Goal: Task Accomplishment & Management: Complete application form

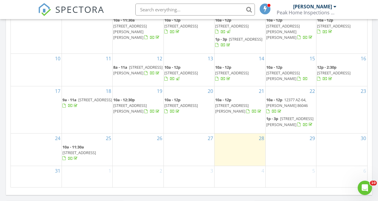
scroll to position [367, 0]
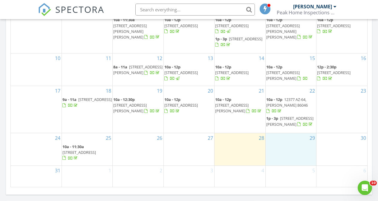
click at [290, 151] on div "29" at bounding box center [290, 149] width 50 height 32
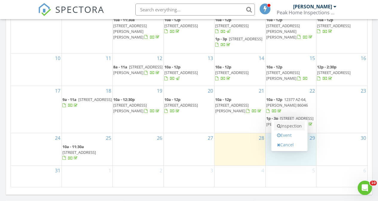
click at [291, 126] on link "Inspection" at bounding box center [289, 126] width 31 height 10
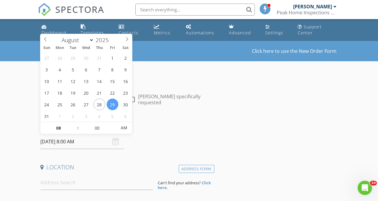
click at [93, 143] on input "08/29/2025 8:00 AM" at bounding box center [81, 141] width 83 height 15
type input "09"
type input "08/29/2025 9:00 AM"
click at [76, 124] on span at bounding box center [75, 125] width 4 height 6
type input "10"
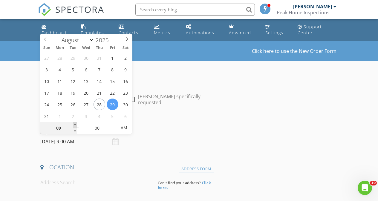
type input "08/29/2025 10:00 AM"
click at [76, 124] on span at bounding box center [75, 125] width 4 height 6
type input "11"
type input "08/29/2025 11:00 AM"
click at [76, 124] on span at bounding box center [75, 125] width 4 height 6
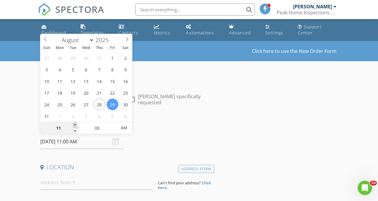
type input "12"
type input "08/29/2025 12:00 PM"
click at [76, 124] on span at bounding box center [75, 125] width 4 height 6
type input "01"
type input "08/29/2025 1:00 PM"
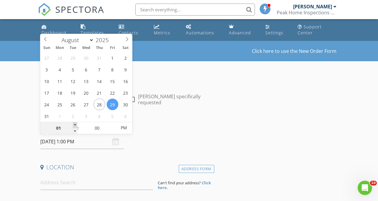
click at [76, 124] on span at bounding box center [75, 125] width 4 height 6
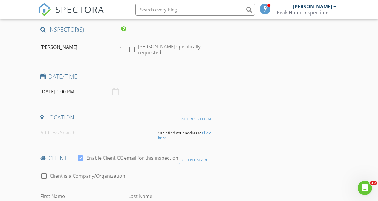
click at [59, 133] on input at bounding box center [96, 132] width 113 height 15
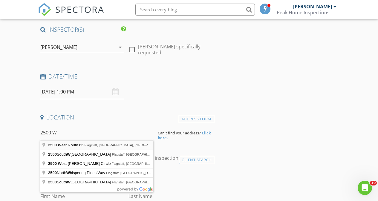
type input "2500 West Route 66, Flagstaff, AZ, USA"
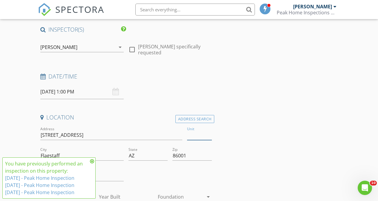
click at [193, 131] on input "Unit" at bounding box center [199, 135] width 24 height 10
type input "1"
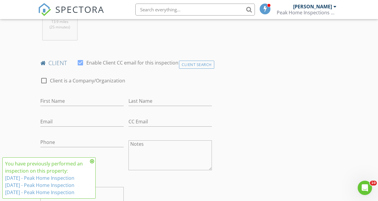
scroll to position [267, 0]
click at [67, 103] on input "First Name" at bounding box center [81, 101] width 83 height 10
type input "Jason"
click at [170, 101] on input "Last Name" at bounding box center [169, 101] width 83 height 10
click at [138, 102] on input "Weeber" at bounding box center [169, 101] width 83 height 10
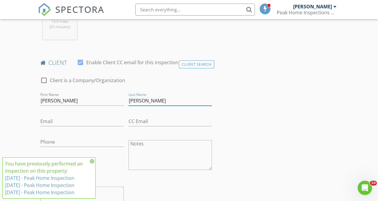
type input "Weber"
click at [66, 124] on input "Email" at bounding box center [81, 121] width 83 height 10
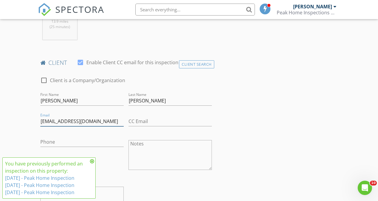
type input "jasonweber2011@gmail.com"
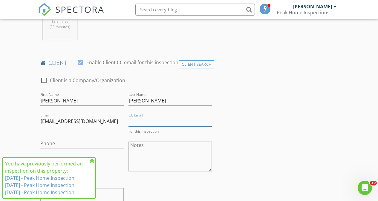
click at [162, 123] on input "CC Email" at bounding box center [169, 121] width 83 height 10
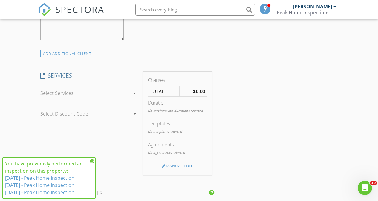
scroll to position [445, 0]
type input "j9weber2011@gmail.com"
click at [178, 168] on div "Manual Edit" at bounding box center [177, 165] width 36 height 8
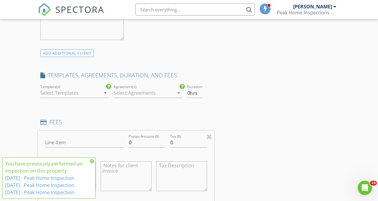
click at [77, 94] on div at bounding box center [70, 93] width 60 height 10
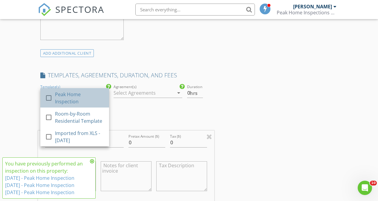
click at [86, 95] on div "Peak Home Inspection" at bounding box center [79, 98] width 49 height 14
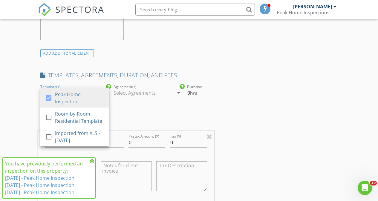
click at [148, 92] on div at bounding box center [143, 93] width 60 height 10
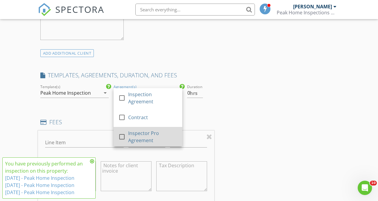
click at [162, 139] on div "Inspector Pro Agreement" at bounding box center [152, 137] width 49 height 14
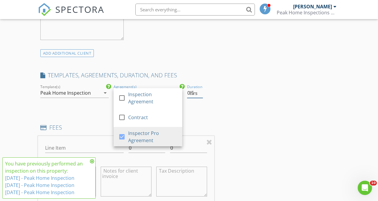
click at [200, 90] on input "0.5" at bounding box center [195, 93] width 16 height 10
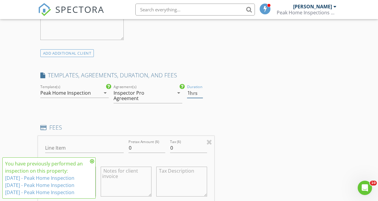
click at [200, 90] on input "1" at bounding box center [195, 93] width 16 height 10
type input "1.5"
click at [200, 90] on input "1.5" at bounding box center [195, 93] width 16 height 10
click at [141, 148] on input "0" at bounding box center [146, 148] width 37 height 10
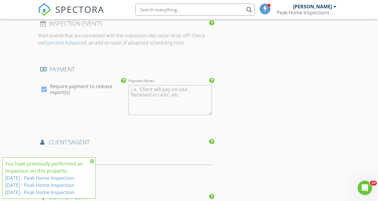
scroll to position [726, 0]
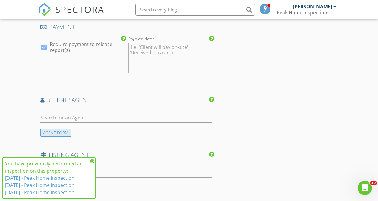
type input "400.00"
click at [59, 135] on div "AGENT FORM" at bounding box center [55, 133] width 31 height 8
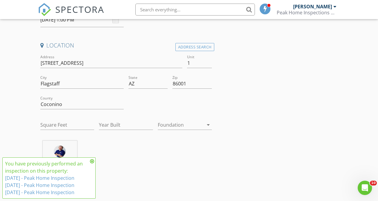
scroll to position [121, 0]
click at [60, 127] on input "Square Feet" at bounding box center [67, 125] width 54 height 10
type input "9"
type input "896"
click at [130, 125] on input "Year Built" at bounding box center [126, 125] width 54 height 10
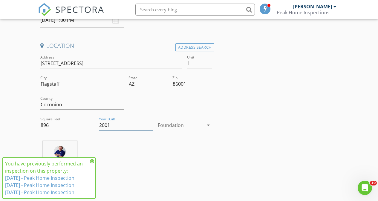
type input "2001"
click at [182, 124] on div at bounding box center [181, 125] width 46 height 10
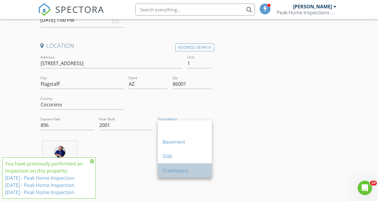
click at [191, 169] on div "Crawlspace" at bounding box center [184, 170] width 44 height 7
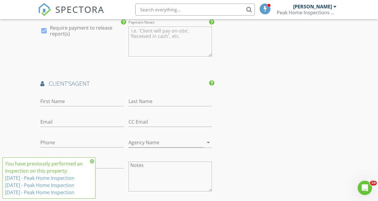
scroll to position [711, 0]
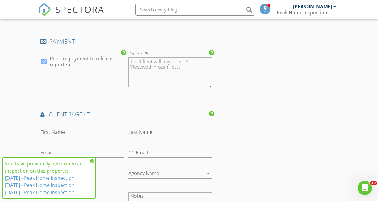
click at [51, 135] on input "First Name" at bounding box center [81, 132] width 83 height 10
type input "A"
type input "Stephanie"
click at [153, 132] on input "Last Name" at bounding box center [169, 132] width 83 height 10
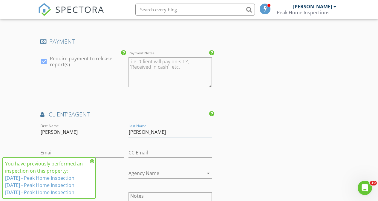
type input "Lucero"
click at [96, 155] on input "Email" at bounding box center [81, 153] width 83 height 10
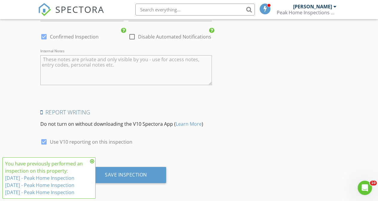
scroll to position [1073, 0]
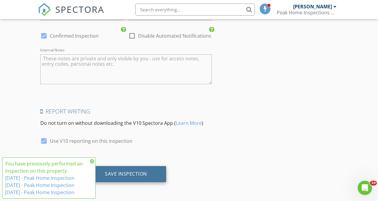
type input "stephanie@flagstaffrealestate.com"
click at [151, 174] on div "Save Inspection" at bounding box center [126, 174] width 80 height 16
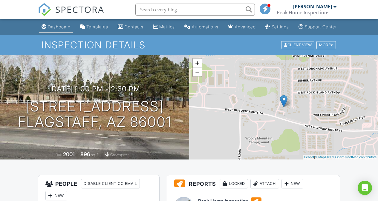
click at [59, 29] on div "Dashboard" at bounding box center [59, 26] width 23 height 5
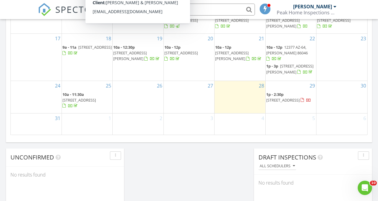
scroll to position [419, 0]
click at [349, 96] on div "30" at bounding box center [341, 97] width 51 height 32
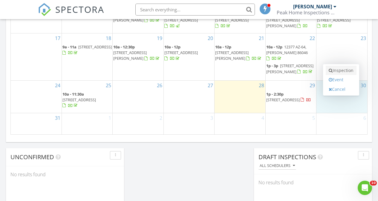
click at [350, 73] on link "Inspection" at bounding box center [340, 71] width 31 height 10
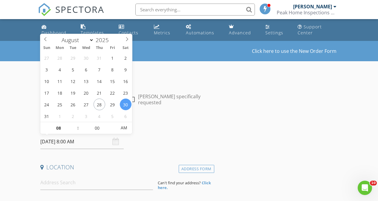
click at [83, 144] on input "08/30/2025 8:00 AM" at bounding box center [81, 141] width 83 height 15
type input "09"
type input "08/30/2025 9:00 AM"
click at [75, 124] on span at bounding box center [75, 125] width 4 height 6
type input "10"
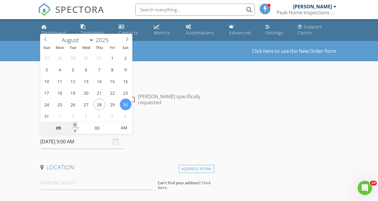
type input "08/30/2025 10:00 AM"
click at [75, 124] on span at bounding box center [75, 125] width 4 height 6
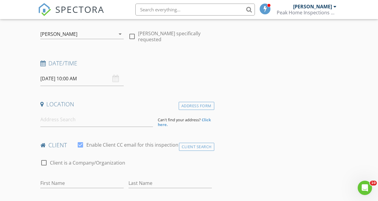
scroll to position [63, 0]
click at [54, 120] on input at bounding box center [96, 119] width 113 height 15
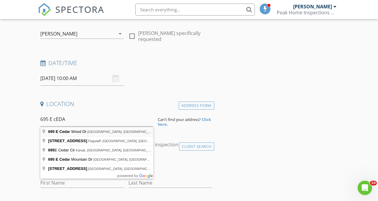
type input "695 E Cedar Wood Dr, Munds Park, AZ, USA"
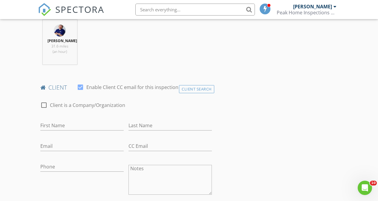
scroll to position [243, 0]
click at [77, 127] on input "First Name" at bounding box center [81, 125] width 83 height 10
type input "c"
type input "Colin"
click at [163, 125] on input "Last Name" at bounding box center [169, 125] width 83 height 10
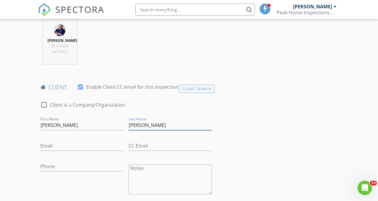
type input "Russell"
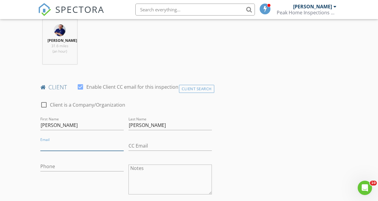
click at [71, 145] on input "Email" at bounding box center [81, 146] width 83 height 10
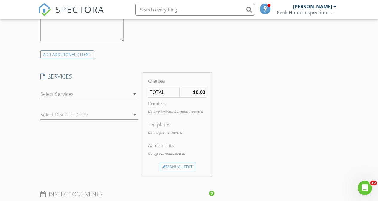
scroll to position [457, 0]
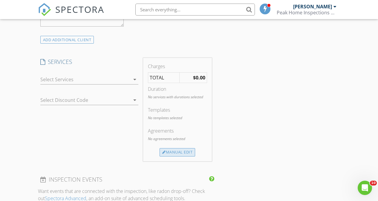
type input "colin.russell2100@gmail.com"
click at [172, 151] on div "Manual Edit" at bounding box center [177, 152] width 36 height 8
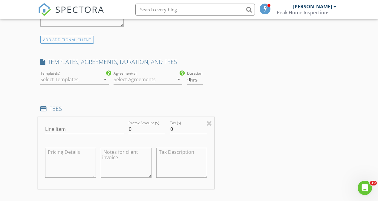
click at [69, 79] on div at bounding box center [70, 80] width 60 height 10
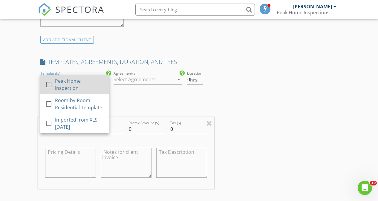
click at [82, 80] on div "Peak Home Inspection" at bounding box center [79, 84] width 49 height 14
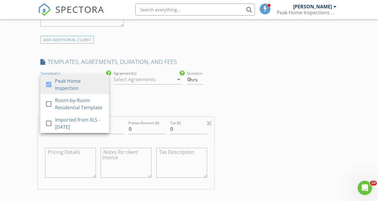
click at [133, 80] on div at bounding box center [143, 80] width 60 height 10
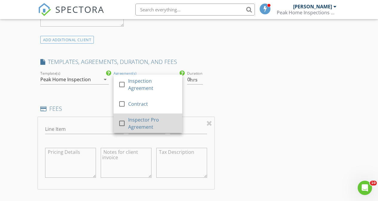
click at [154, 122] on div "Inspector Pro Agreement" at bounding box center [152, 123] width 49 height 14
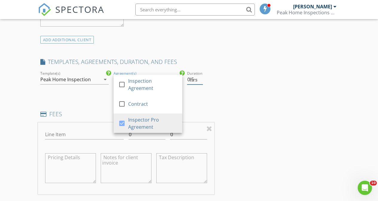
click at [201, 77] on input "0.5" at bounding box center [195, 80] width 16 height 10
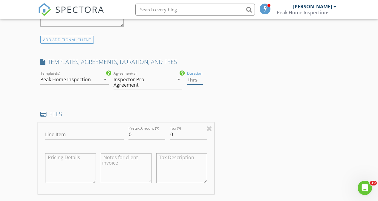
click at [201, 77] on input "1" at bounding box center [195, 80] width 16 height 10
click at [201, 77] on input "1.5" at bounding box center [195, 80] width 16 height 10
type input "2"
click at [201, 77] on input "2" at bounding box center [195, 80] width 16 height 10
click at [143, 138] on input "0" at bounding box center [146, 135] width 37 height 10
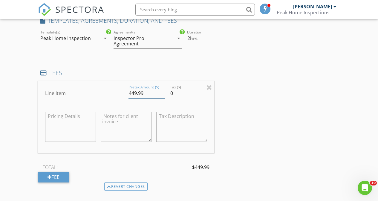
scroll to position [498, 0]
click at [163, 92] on input "450" at bounding box center [146, 94] width 37 height 10
type input "450.00"
click at [233, 109] on div "INSPECTOR(S) check_box Timothy Neal PRIMARY Timothy Neal arrow_drop_down check_…" at bounding box center [189, 101] width 302 height 1049
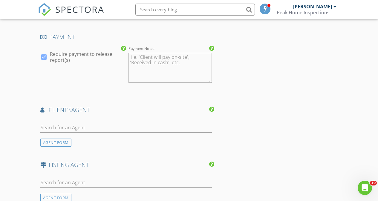
scroll to position [716, 0]
click at [83, 133] on div at bounding box center [125, 130] width 171 height 16
click at [74, 127] on input "text" at bounding box center [125, 127] width 171 height 10
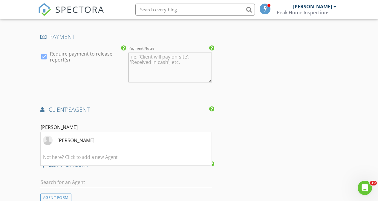
click at [67, 128] on input "Leslie" at bounding box center [125, 127] width 171 height 10
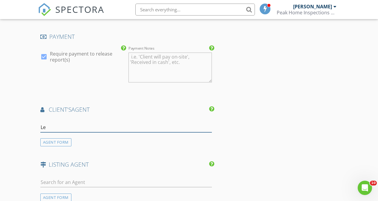
type input "L"
click at [60, 144] on div "AGENT FORM" at bounding box center [55, 142] width 31 height 8
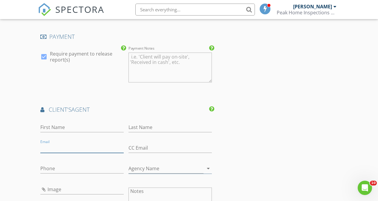
click at [87, 148] on input "Email" at bounding box center [81, 148] width 83 height 10
paste input "lesliekayjackson@gmail.com"
type input "lesliekayjackson@gmail.com"
click at [59, 124] on input "First Name" at bounding box center [81, 127] width 83 height 10
type input "Leslie"
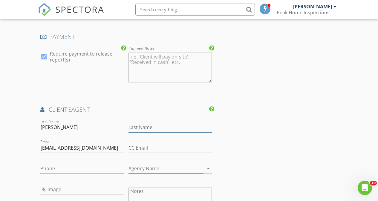
click at [136, 124] on input "Last Name" at bounding box center [169, 127] width 83 height 10
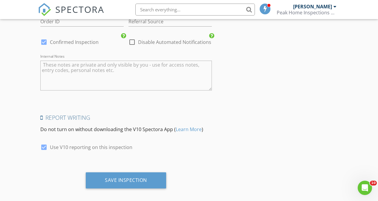
scroll to position [1073, 0]
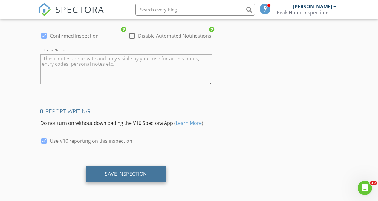
type input "Jackson"
click at [125, 173] on div "Save Inspection" at bounding box center [126, 174] width 42 height 6
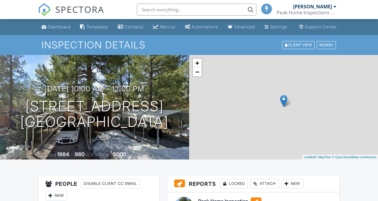
click at [50, 29] on div "Dashboard" at bounding box center [59, 26] width 23 height 5
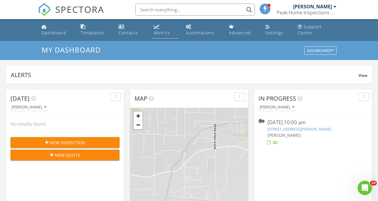
click at [160, 34] on div "Metrics" at bounding box center [162, 33] width 16 height 6
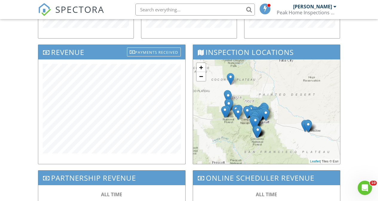
scroll to position [184, 0]
